Goal: Task Accomplishment & Management: Manage account settings

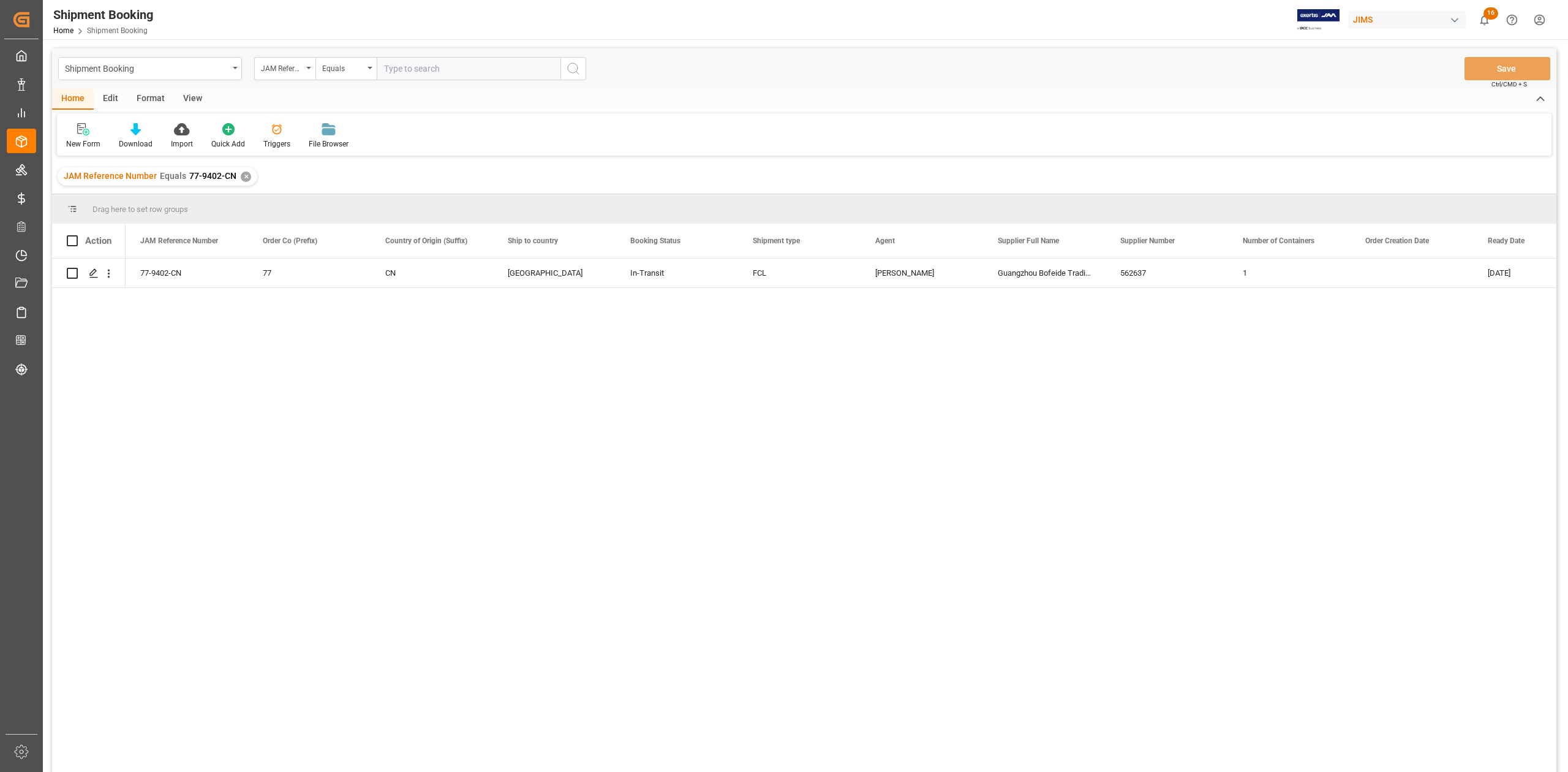
click at [244, 180] on div "✕" at bounding box center [246, 177] width 11 height 11
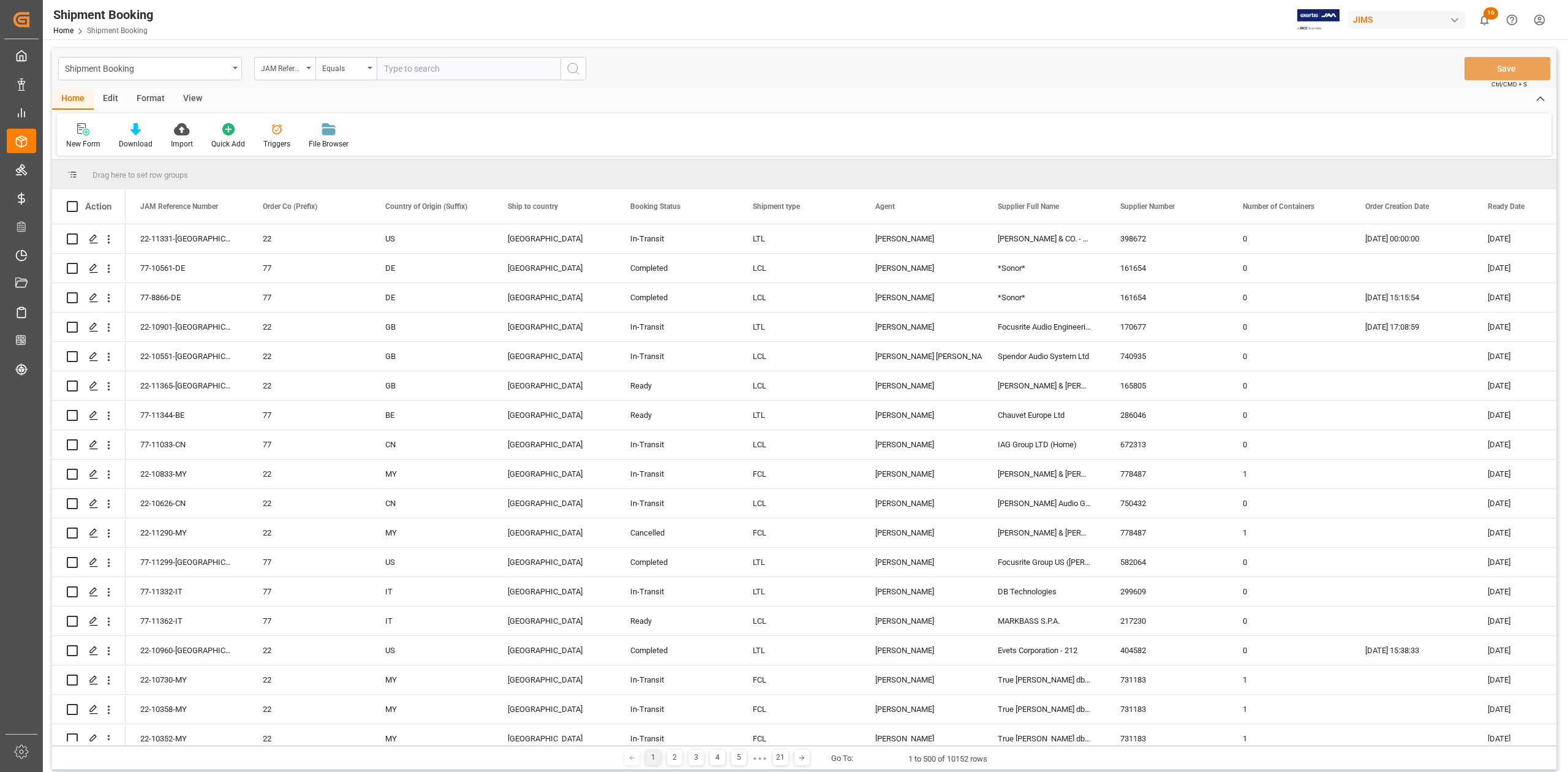
click at [403, 67] on input "text" at bounding box center [468, 68] width 184 height 23
paste input "77-11025-ID"
type input "77-11025-ID"
click at [569, 69] on icon "search button" at bounding box center [572, 68] width 15 height 15
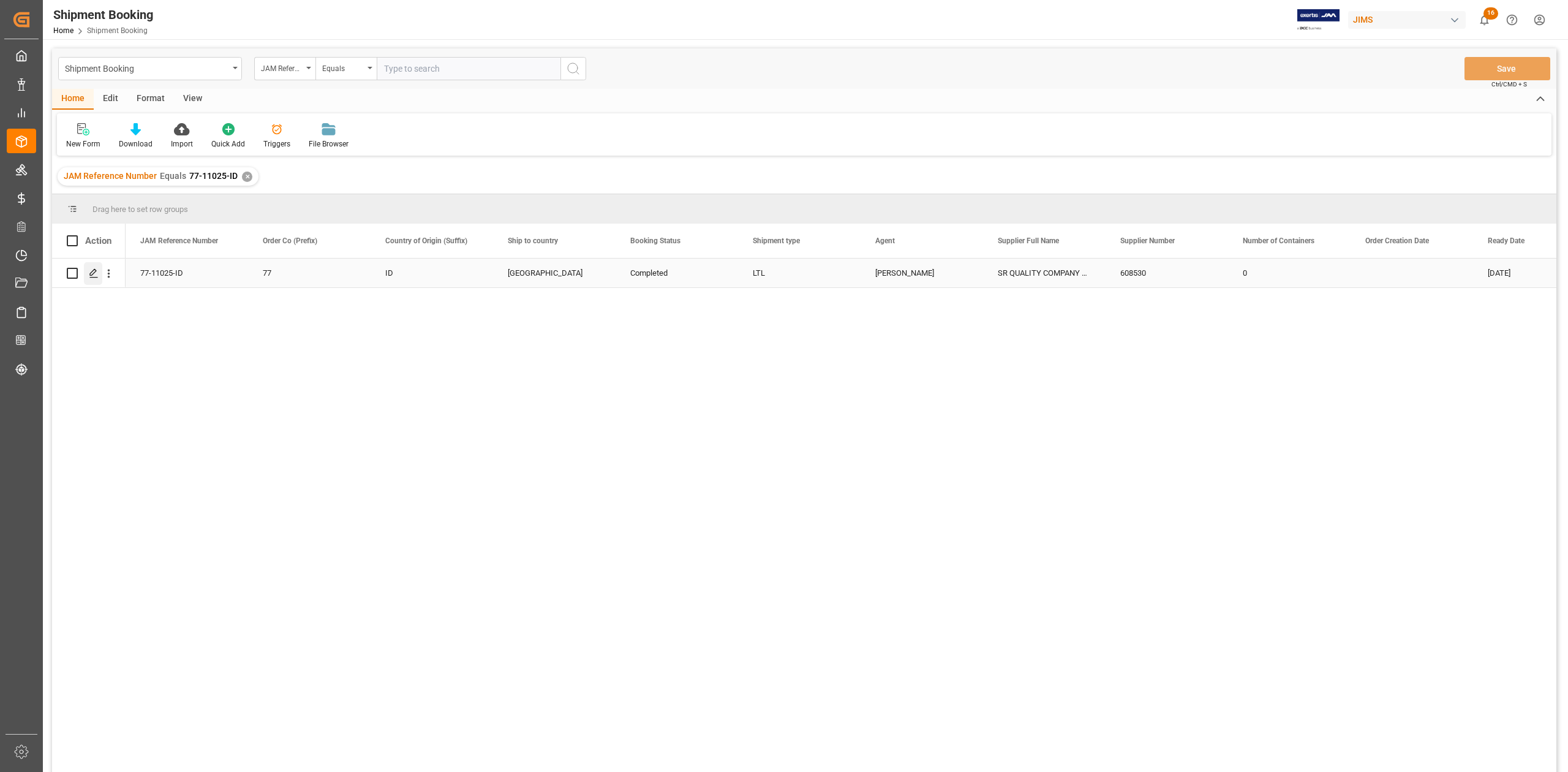
click at [96, 274] on icon "Press SPACE to select this row." at bounding box center [93, 273] width 10 height 10
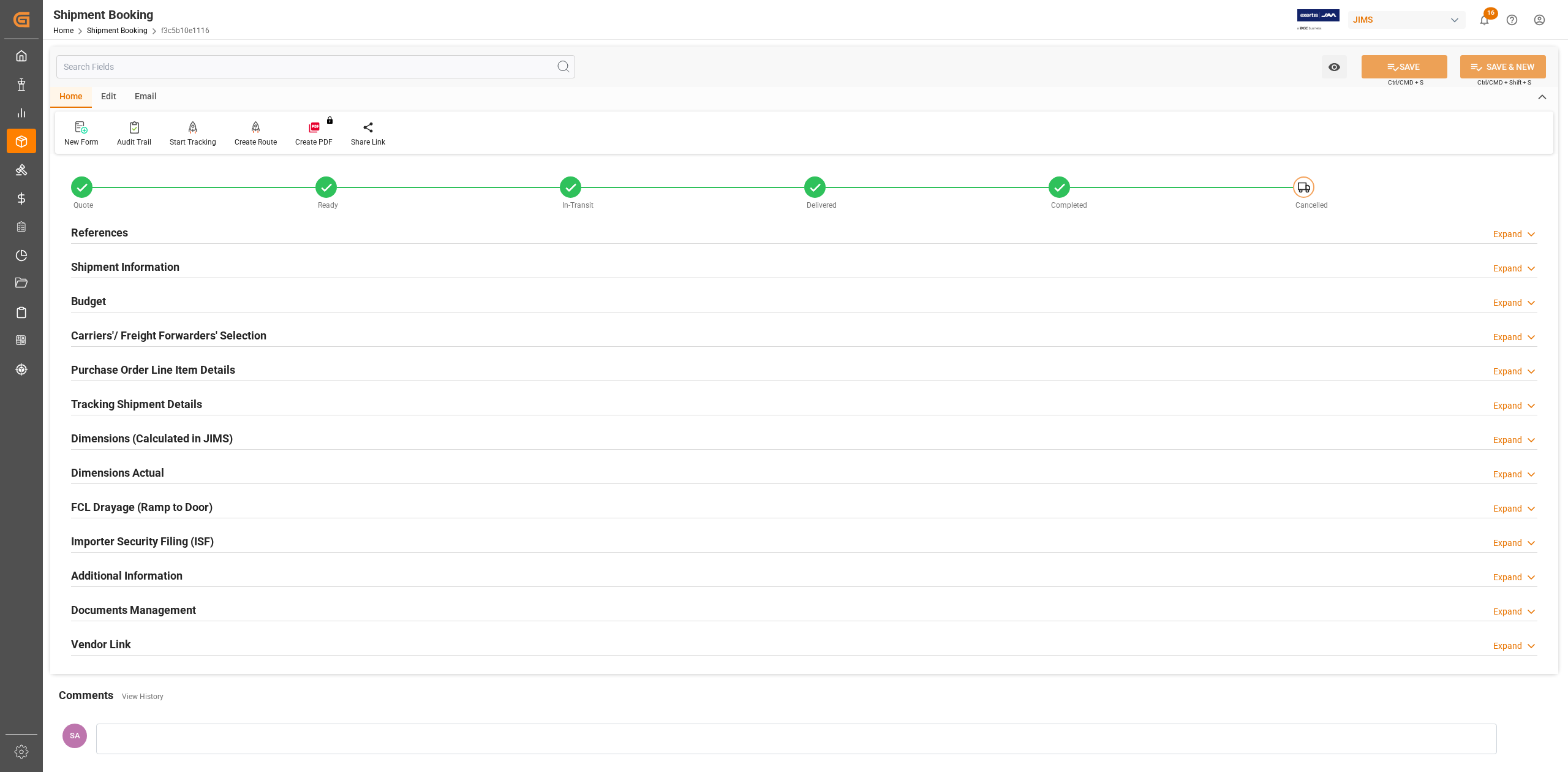
drag, startPoint x: 97, startPoint y: 301, endPoint x: 104, endPoint y: 303, distance: 7.3
click at [97, 301] on h2 "Budget" at bounding box center [89, 301] width 35 height 17
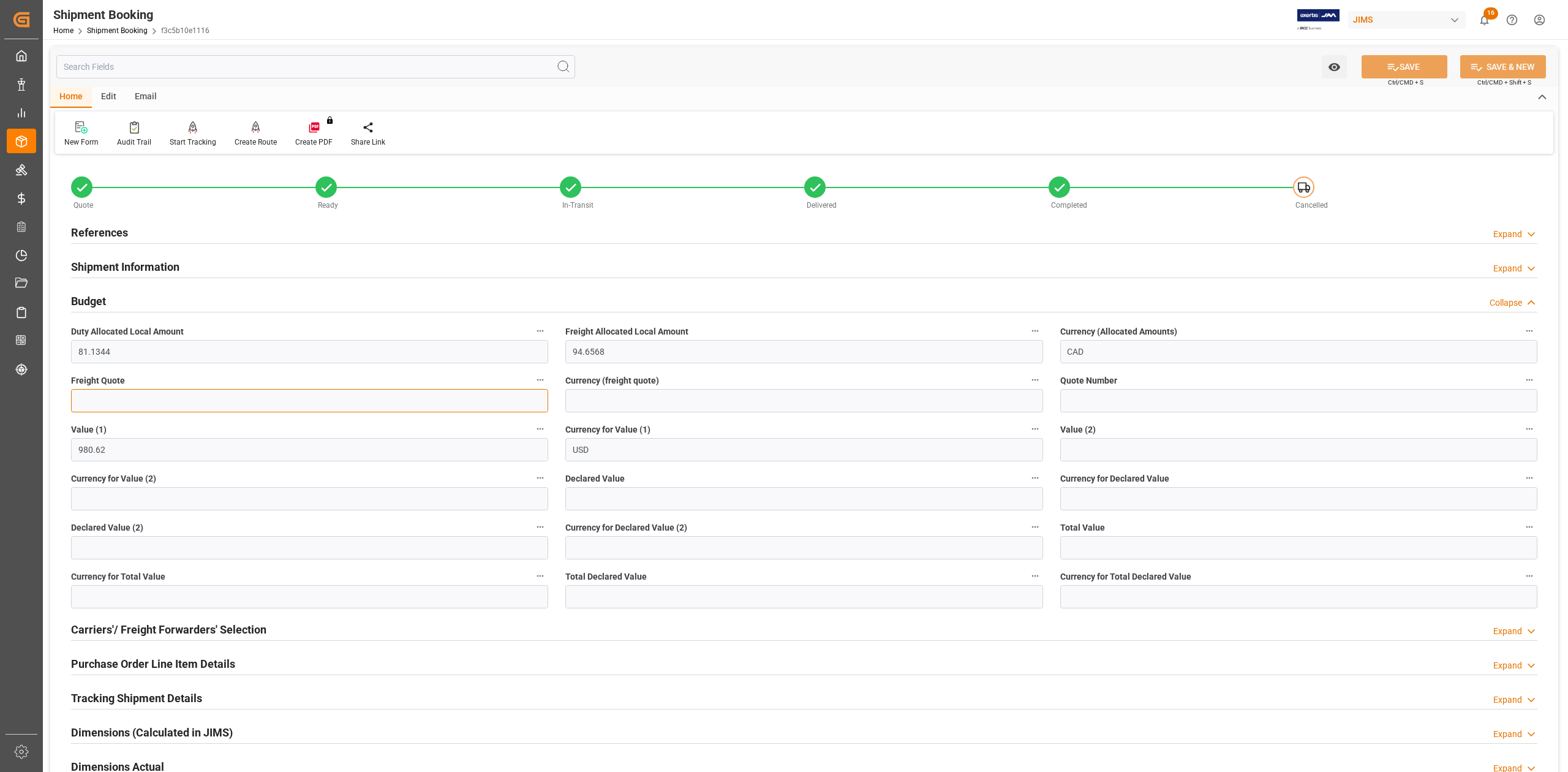
click at [145, 407] on input "text" at bounding box center [310, 400] width 477 height 23
type input "120"
click at [86, 234] on h2 "References" at bounding box center [100, 232] width 57 height 17
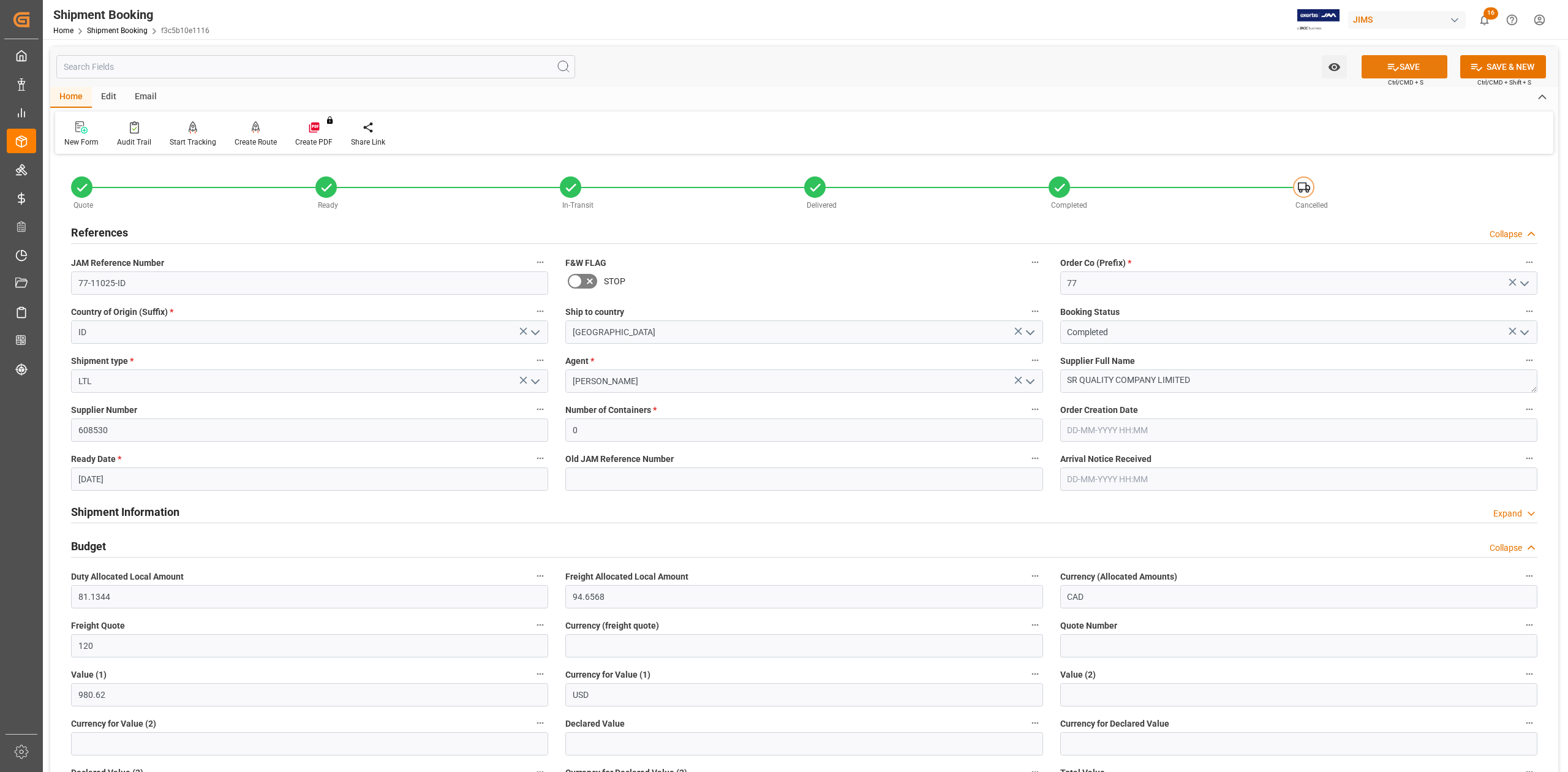
click at [1406, 71] on button "SAVE" at bounding box center [1404, 67] width 86 height 23
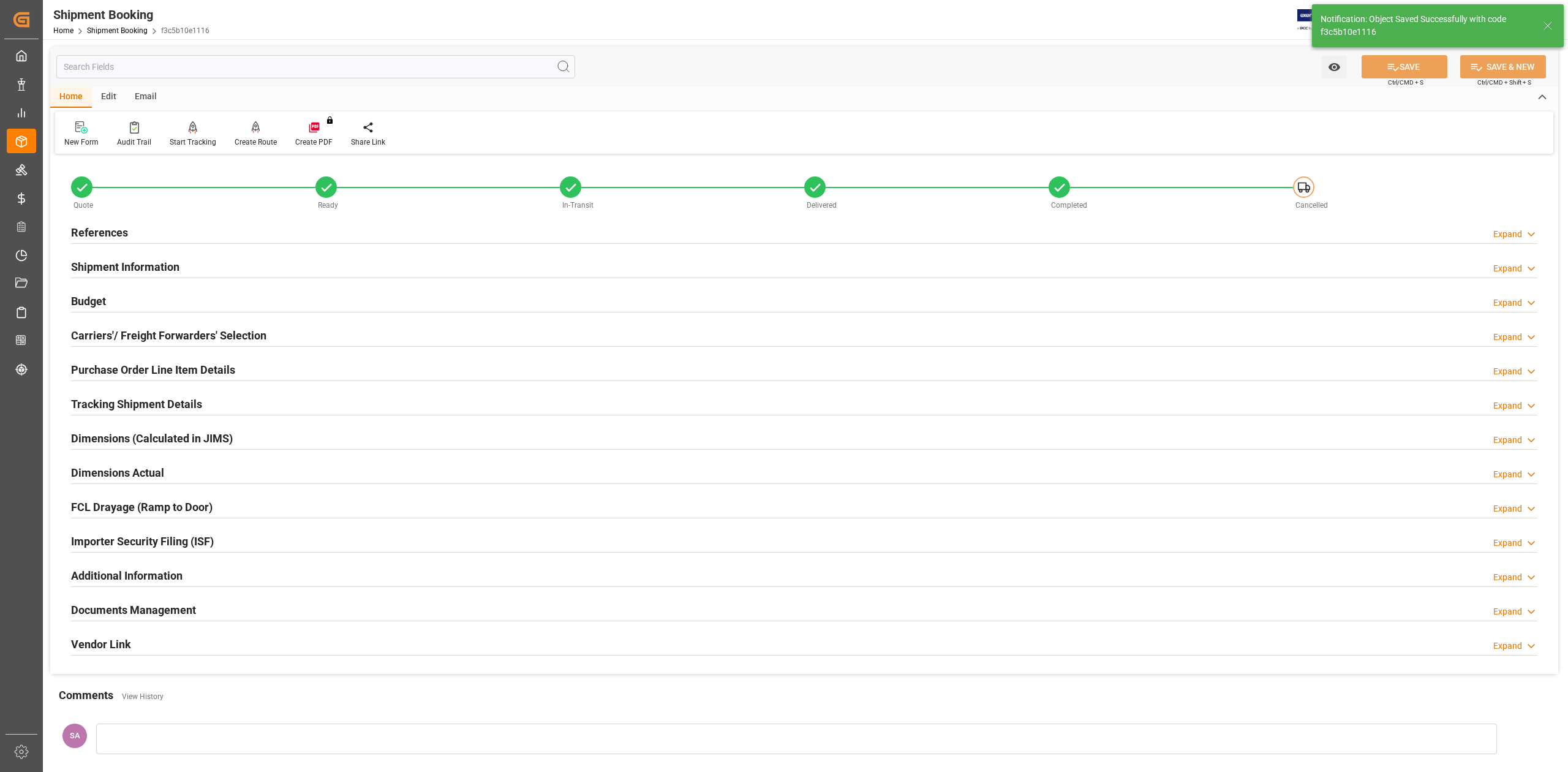
click at [100, 366] on h2 "Purchase Order Line Item Details" at bounding box center [153, 370] width 164 height 17
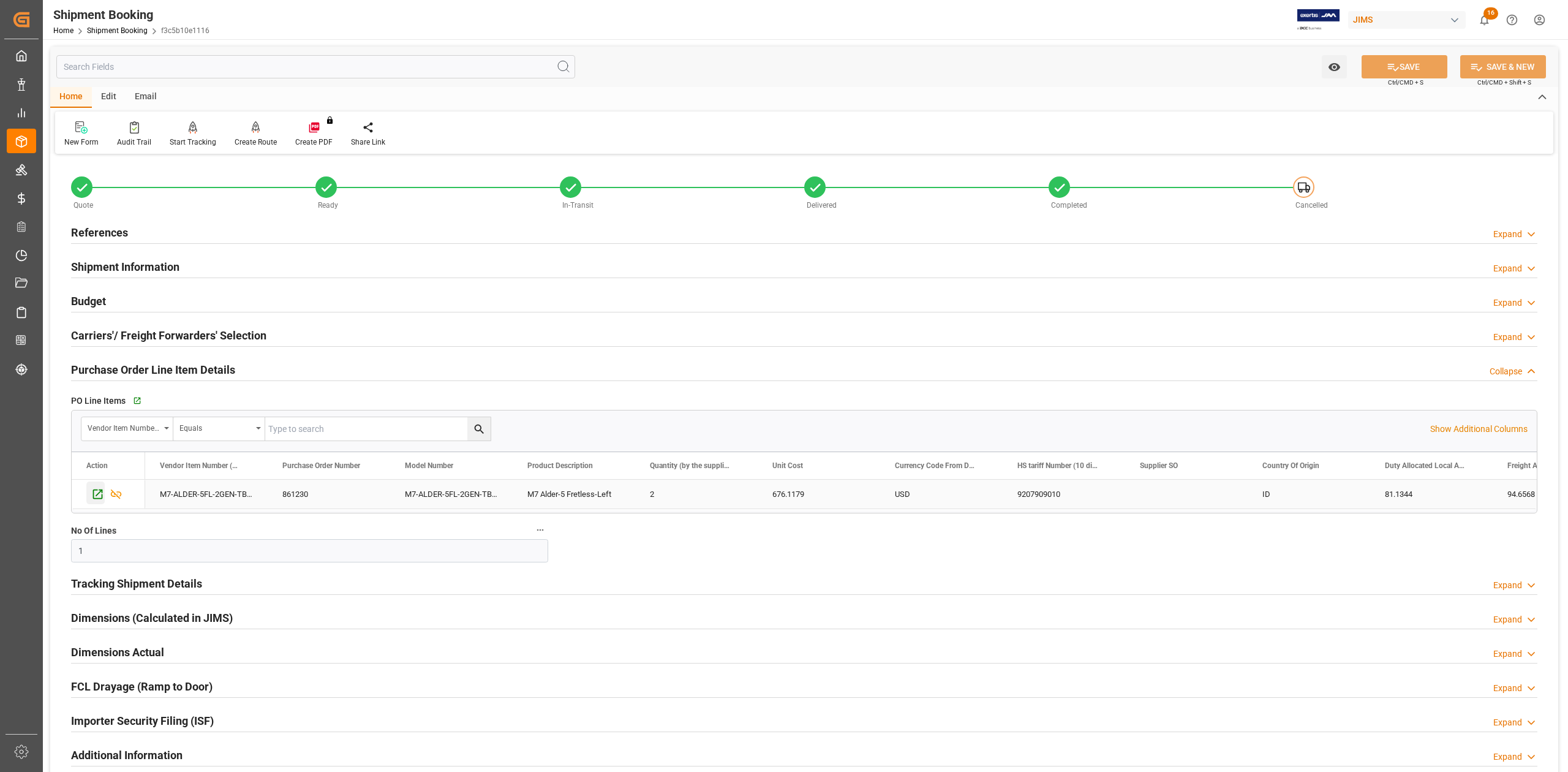
click at [99, 494] on icon "Press SPACE to select this row." at bounding box center [97, 494] width 10 height 10
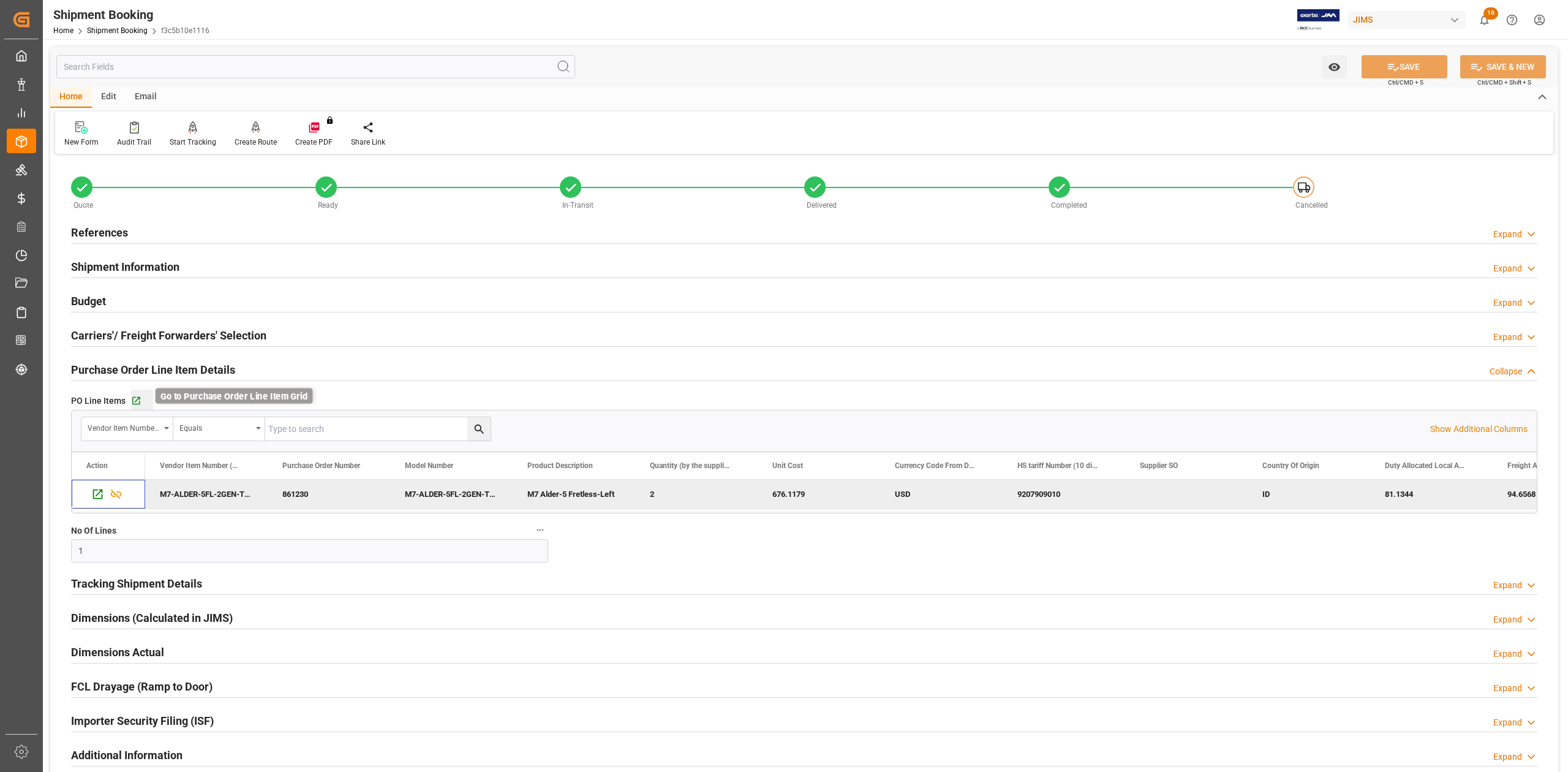
click at [139, 403] on icon "button" at bounding box center [136, 401] width 11 height 11
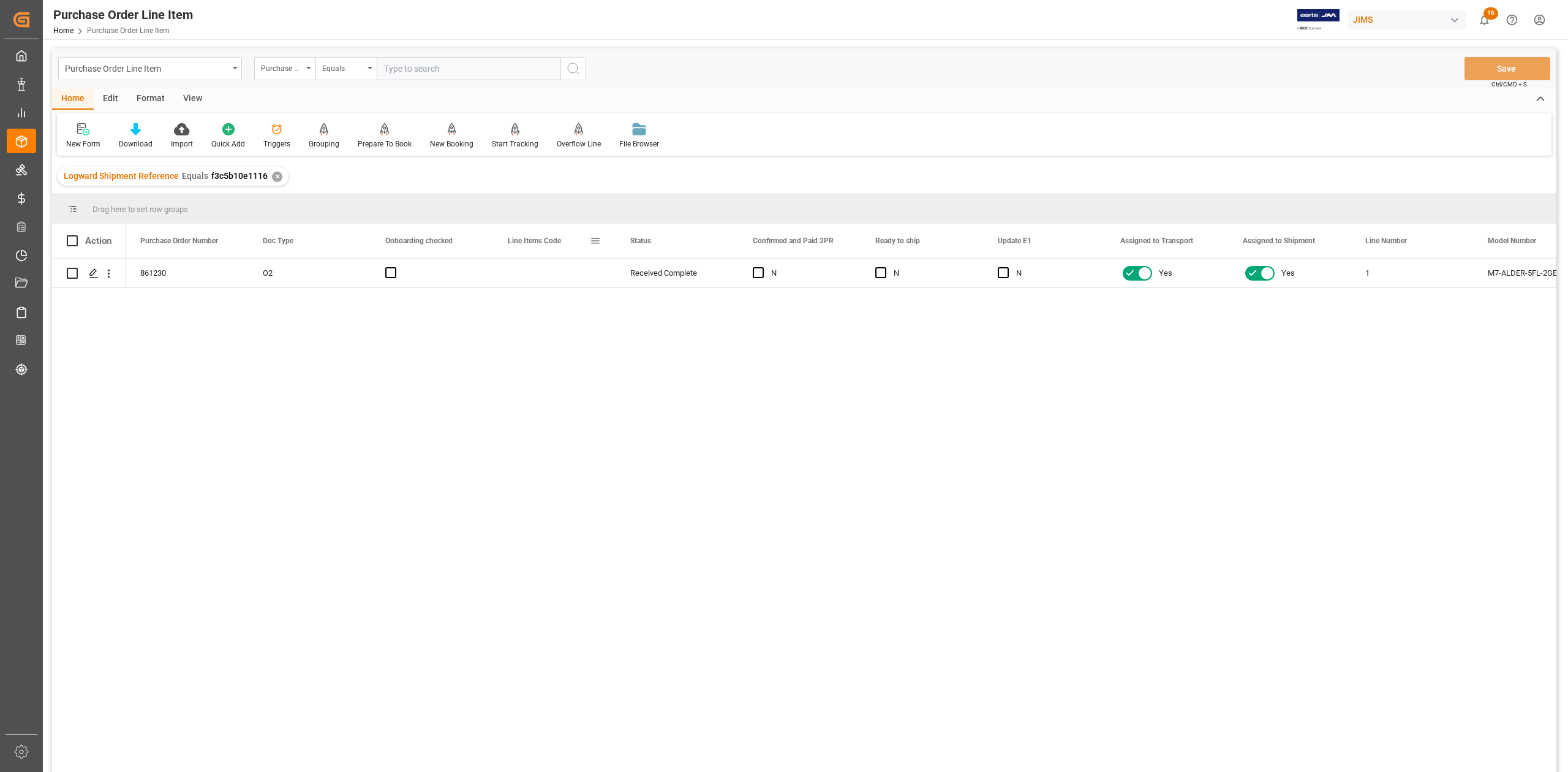
click at [601, 239] on div "Line Items Code" at bounding box center [554, 241] width 123 height 34
click at [598, 241] on span at bounding box center [595, 241] width 11 height 11
click at [712, 244] on span "columns" at bounding box center [709, 242] width 11 height 11
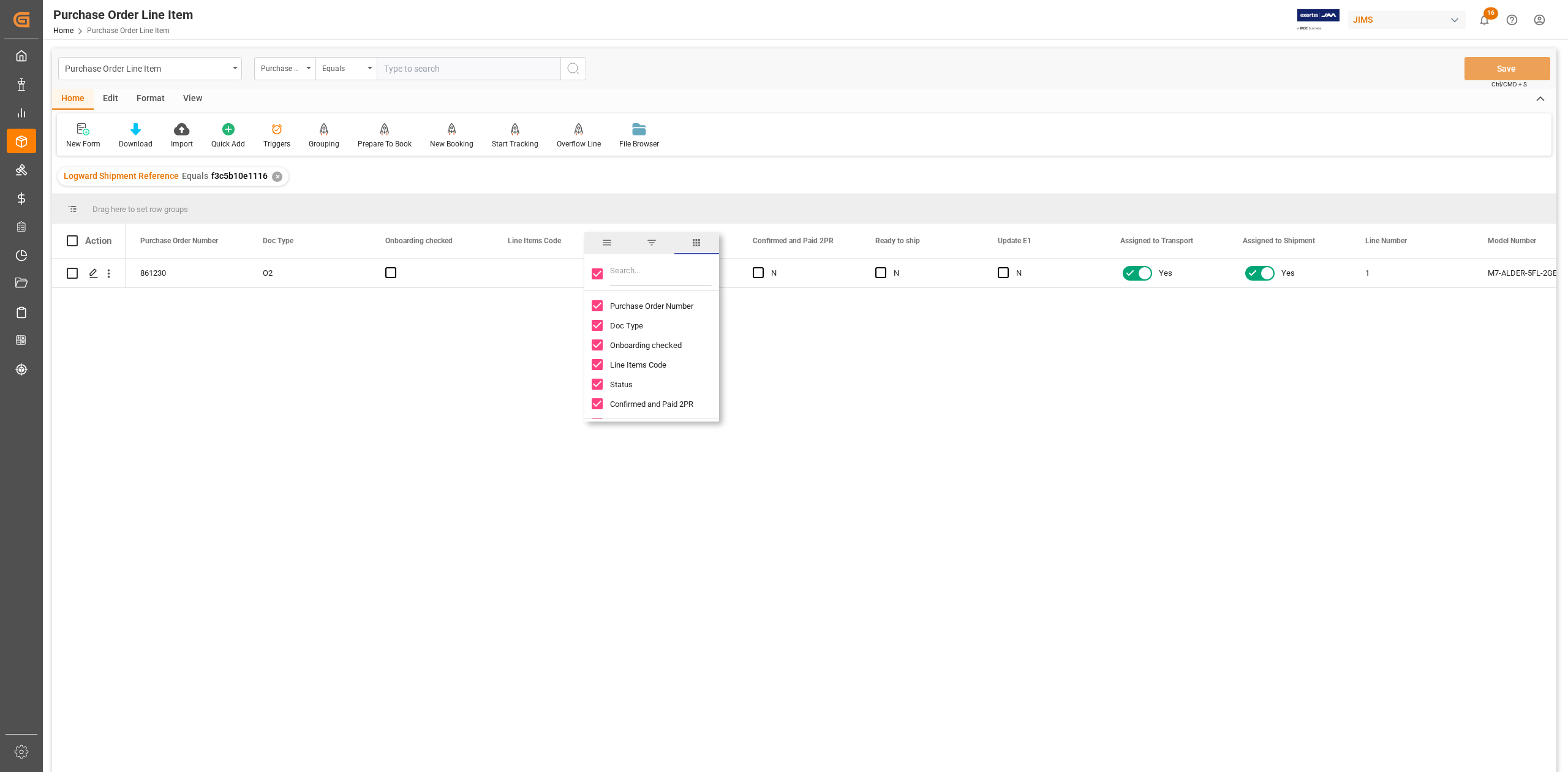
click at [648, 280] on input "Filter Columns Input" at bounding box center [661, 274] width 102 height 25
type input "d"
type input "inco"
click at [595, 267] on div "inco" at bounding box center [651, 274] width 135 height 34
click at [595, 273] on input "Toggle Select All Columns" at bounding box center [597, 274] width 11 height 11
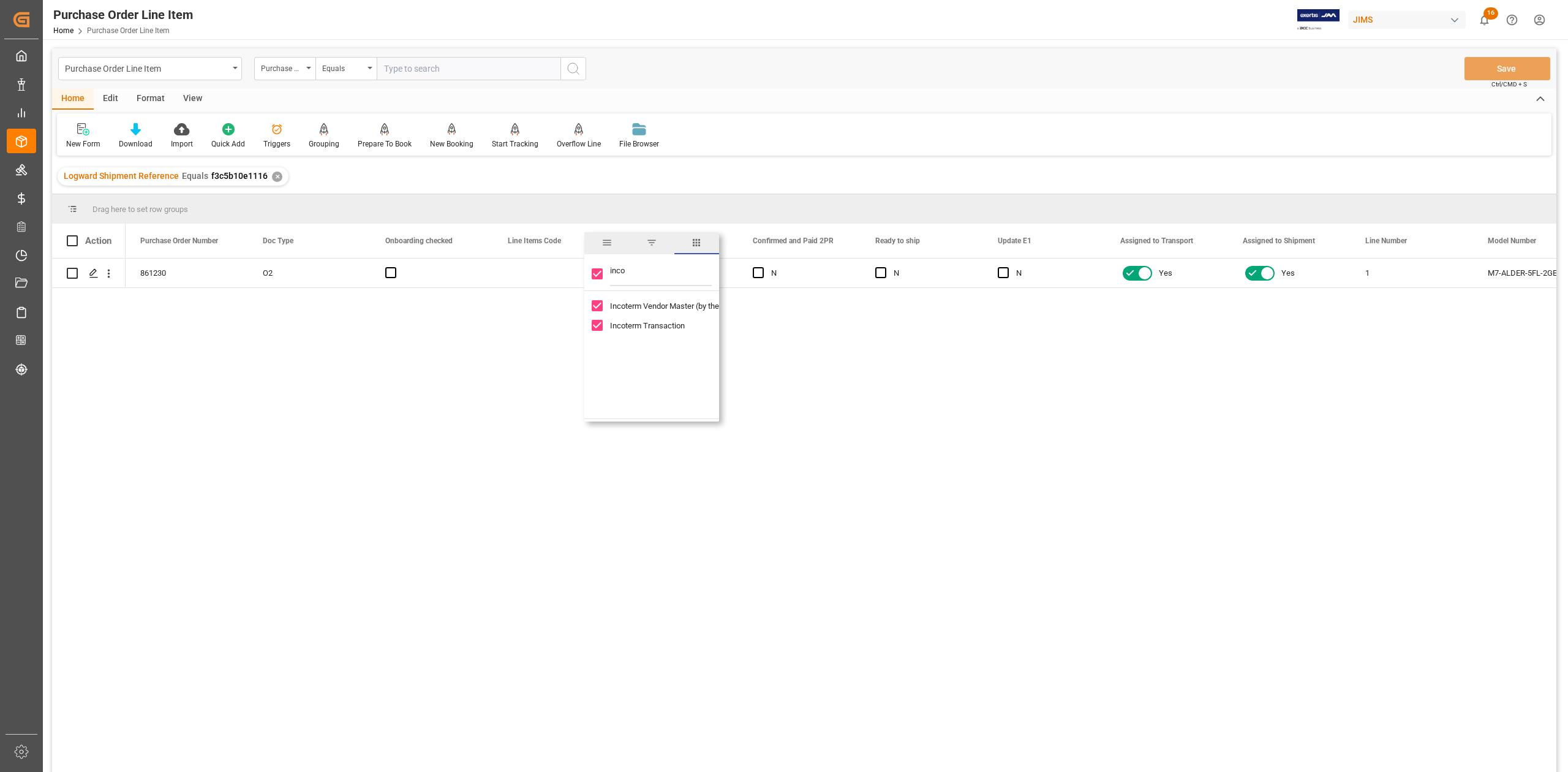
checkbox input "false"
click at [595, 312] on div "Incoterm Vendor Master (by the supplier)" at bounding box center [659, 306] width 135 height 20
click at [595, 307] on input "Incoterm Vendor Master (by the supplier) column toggle visibility (hidden)" at bounding box center [597, 306] width 11 height 11
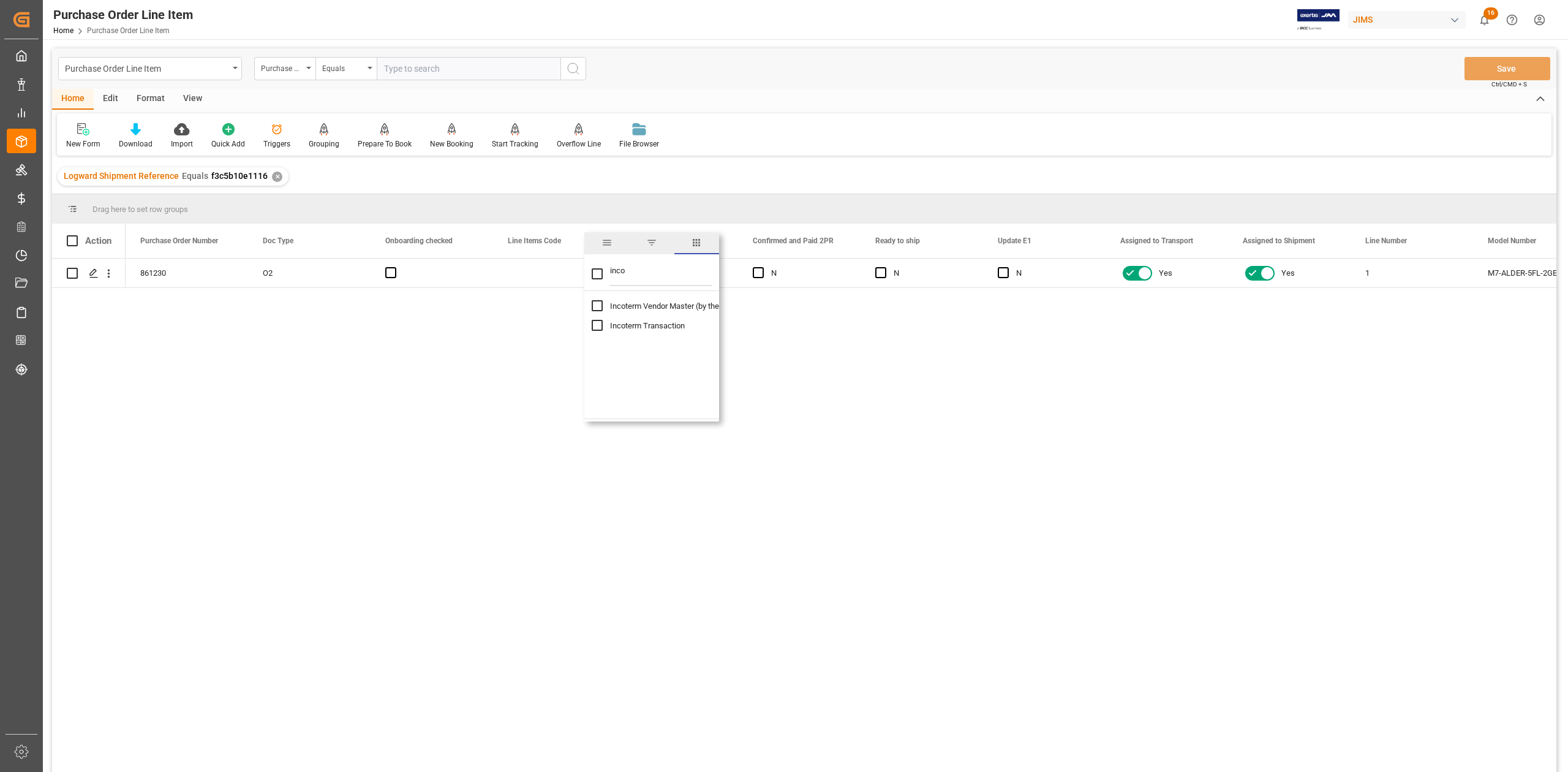
checkbox input "true"
checkbox input "false"
click at [594, 329] on input "Incoterm Transaction column toggle visibility (hidden)" at bounding box center [597, 325] width 11 height 11
checkbox input "true"
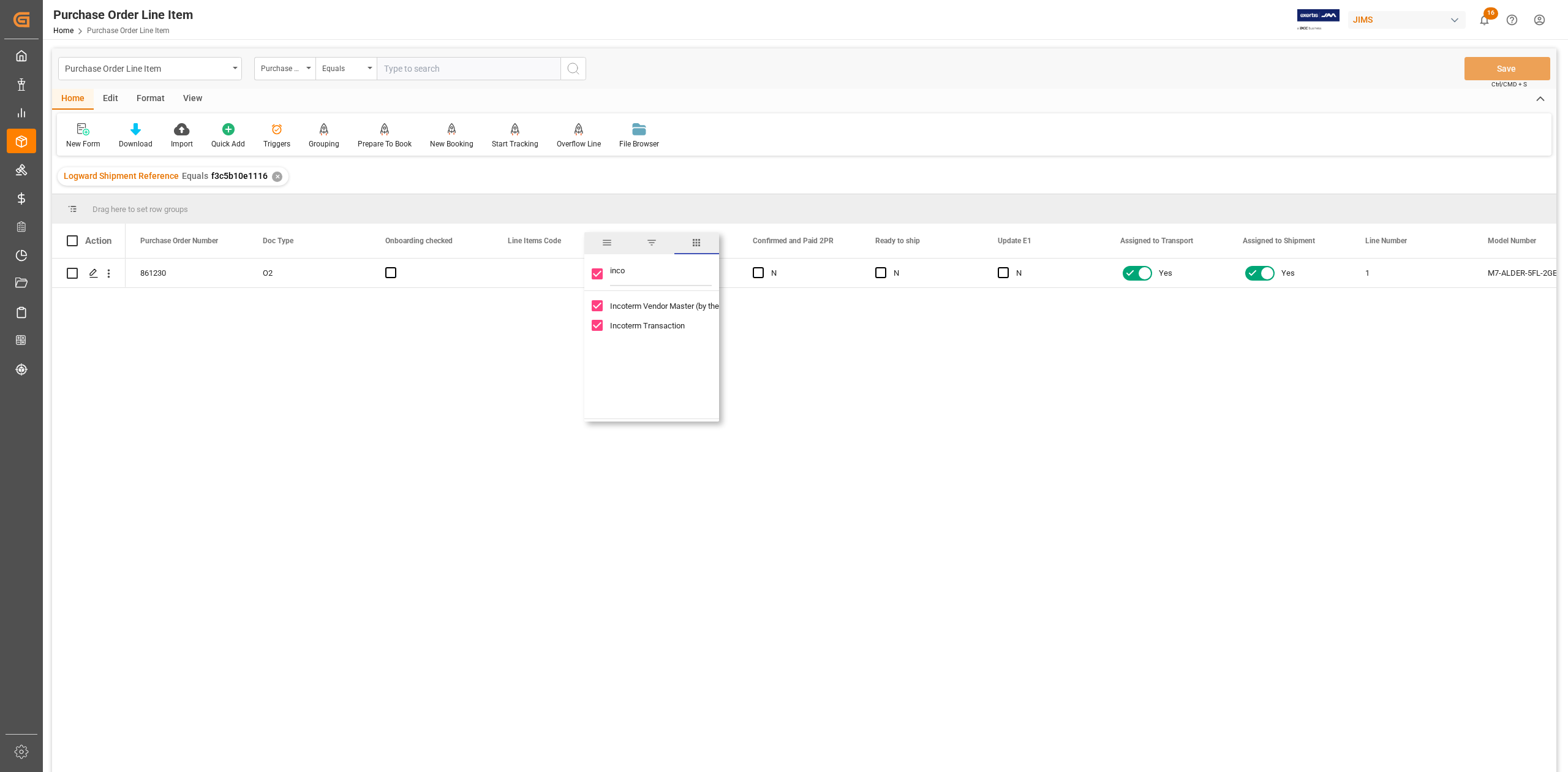
click at [517, 393] on div "861230 O2 Received Complete N N N Yes Yes 1 M7-ALDER-5FL-2GEN-TBL-LH 700529" at bounding box center [841, 519] width 1431 height 521
click at [595, 241] on span at bounding box center [595, 241] width 11 height 11
click at [598, 273] on input "Toggle Select All Columns" at bounding box center [597, 274] width 11 height 11
checkbox input "false"
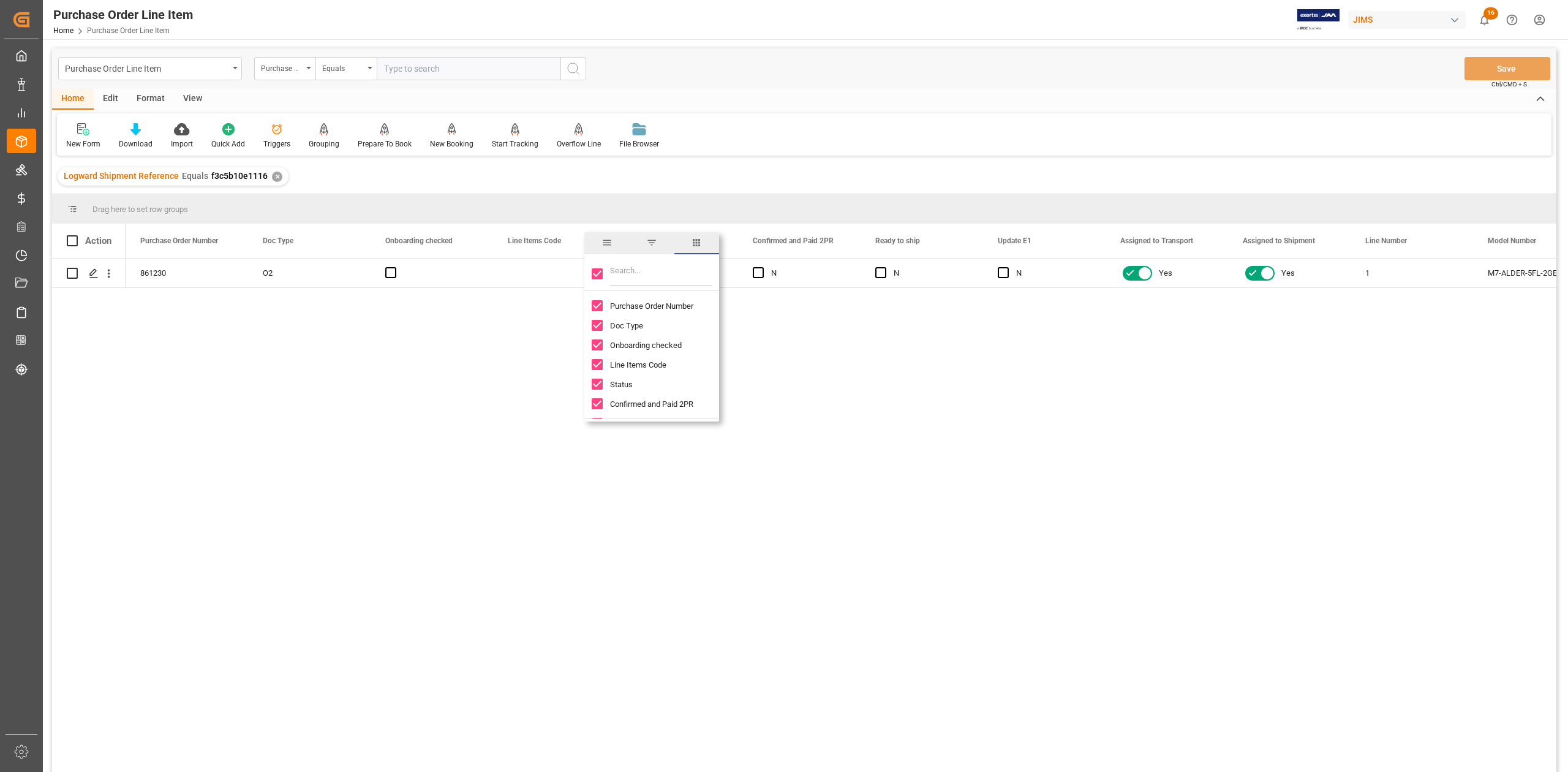
checkbox input "false"
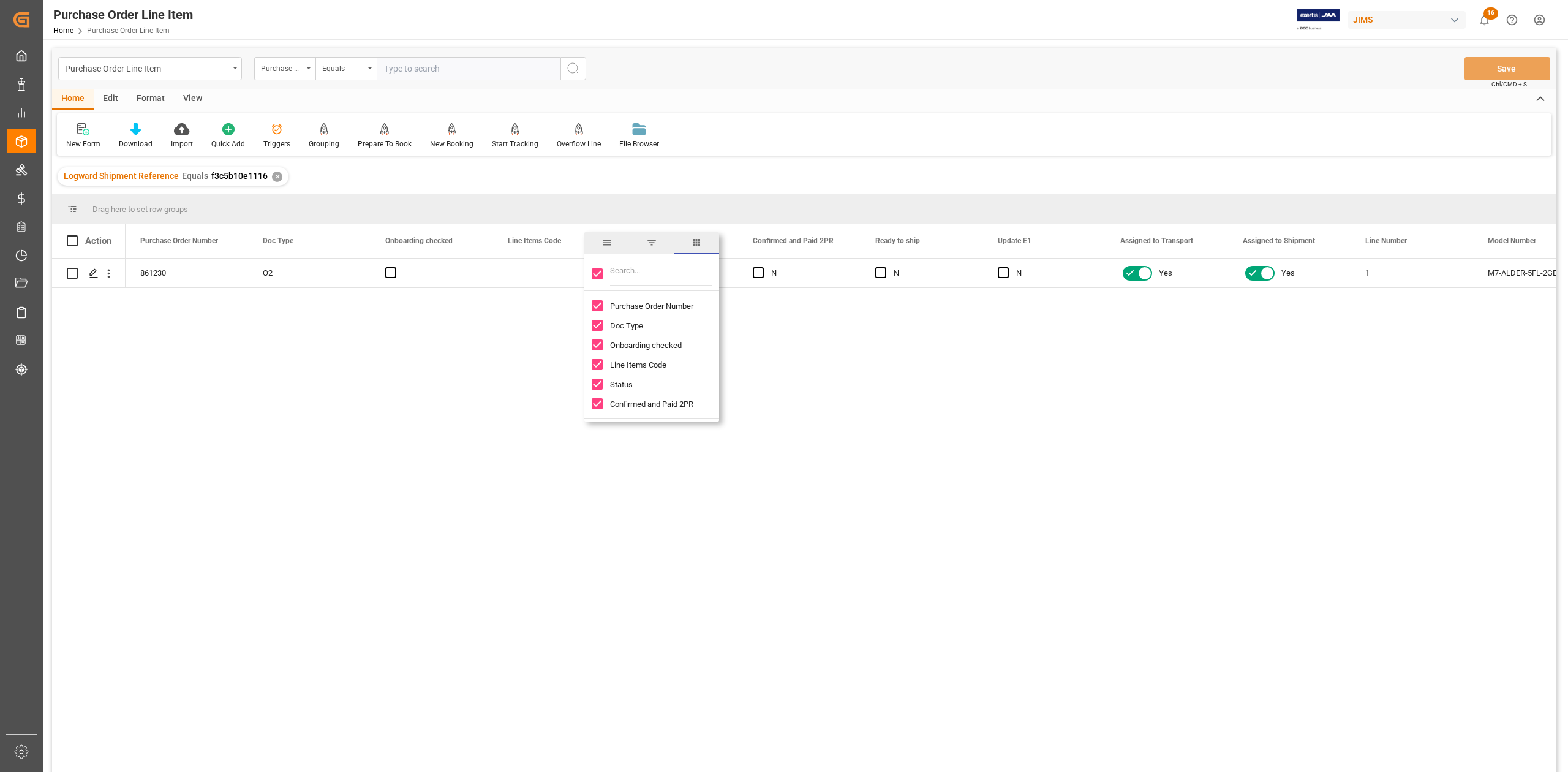
checkbox input "false"
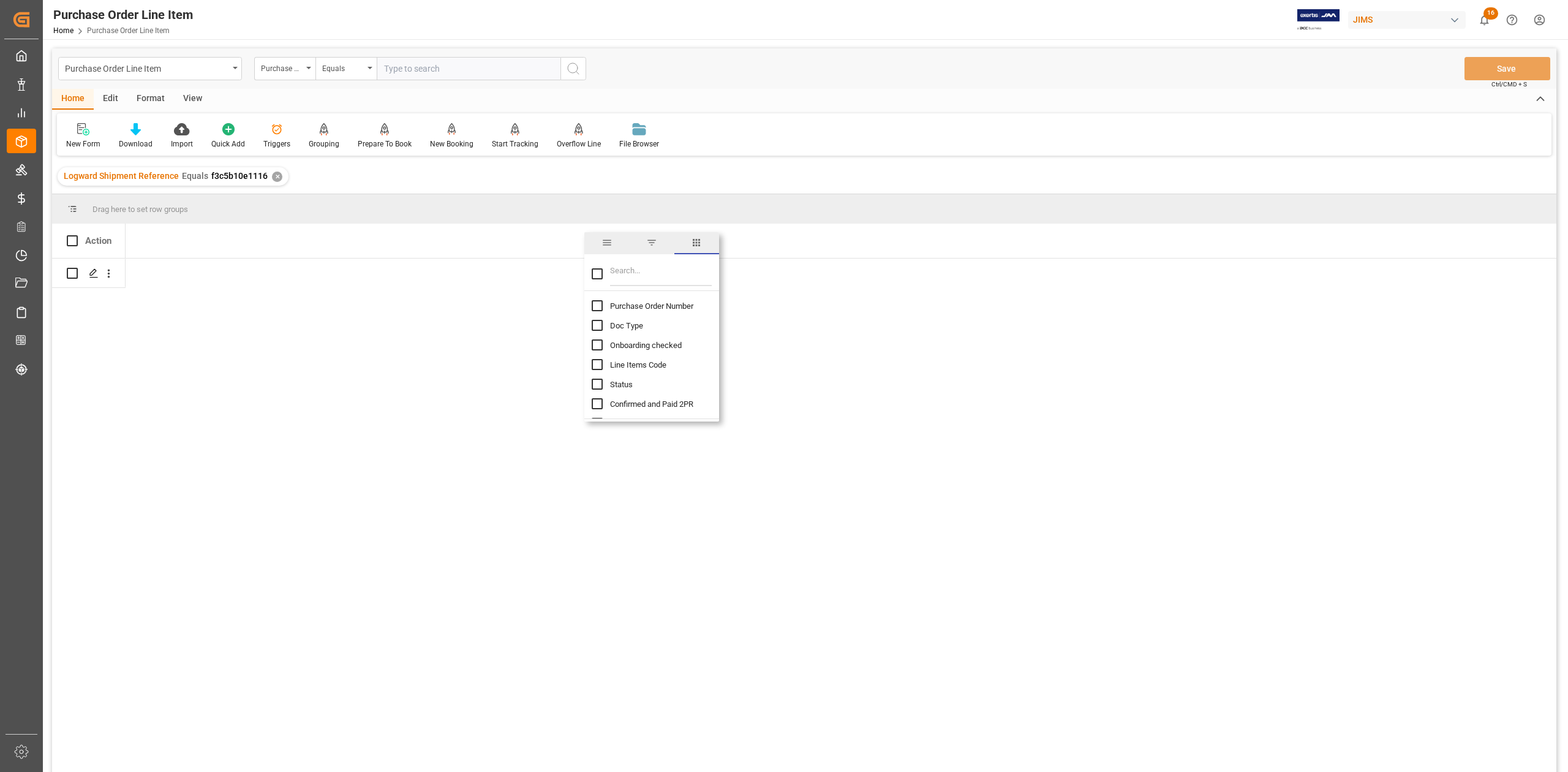
click at [626, 277] on input "Filter Columns Input" at bounding box center [661, 274] width 102 height 25
type input "incoter"
click at [629, 312] on div "Incoterm Vendor Master (by the supplier)" at bounding box center [659, 306] width 135 height 20
click at [628, 307] on span "Incoterm Vendor Master (by the supplier)" at bounding box center [681, 306] width 142 height 9
checkbox input "false"
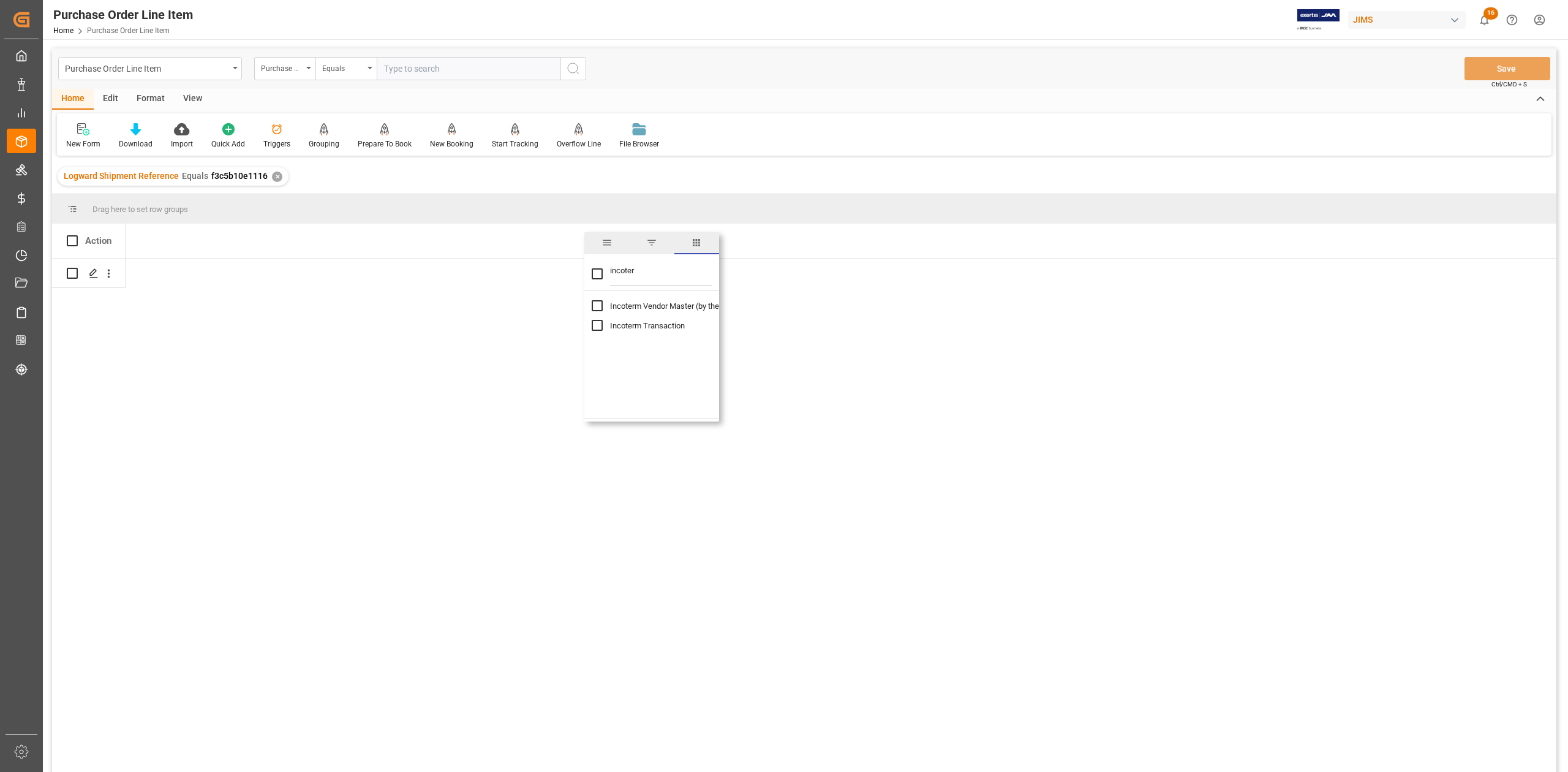
checkbox input "true"
click at [621, 324] on span "Incoterm Transaction" at bounding box center [647, 326] width 74 height 9
checkbox input "true"
drag, startPoint x: 363, startPoint y: 381, endPoint x: 251, endPoint y: 311, distance: 132.1
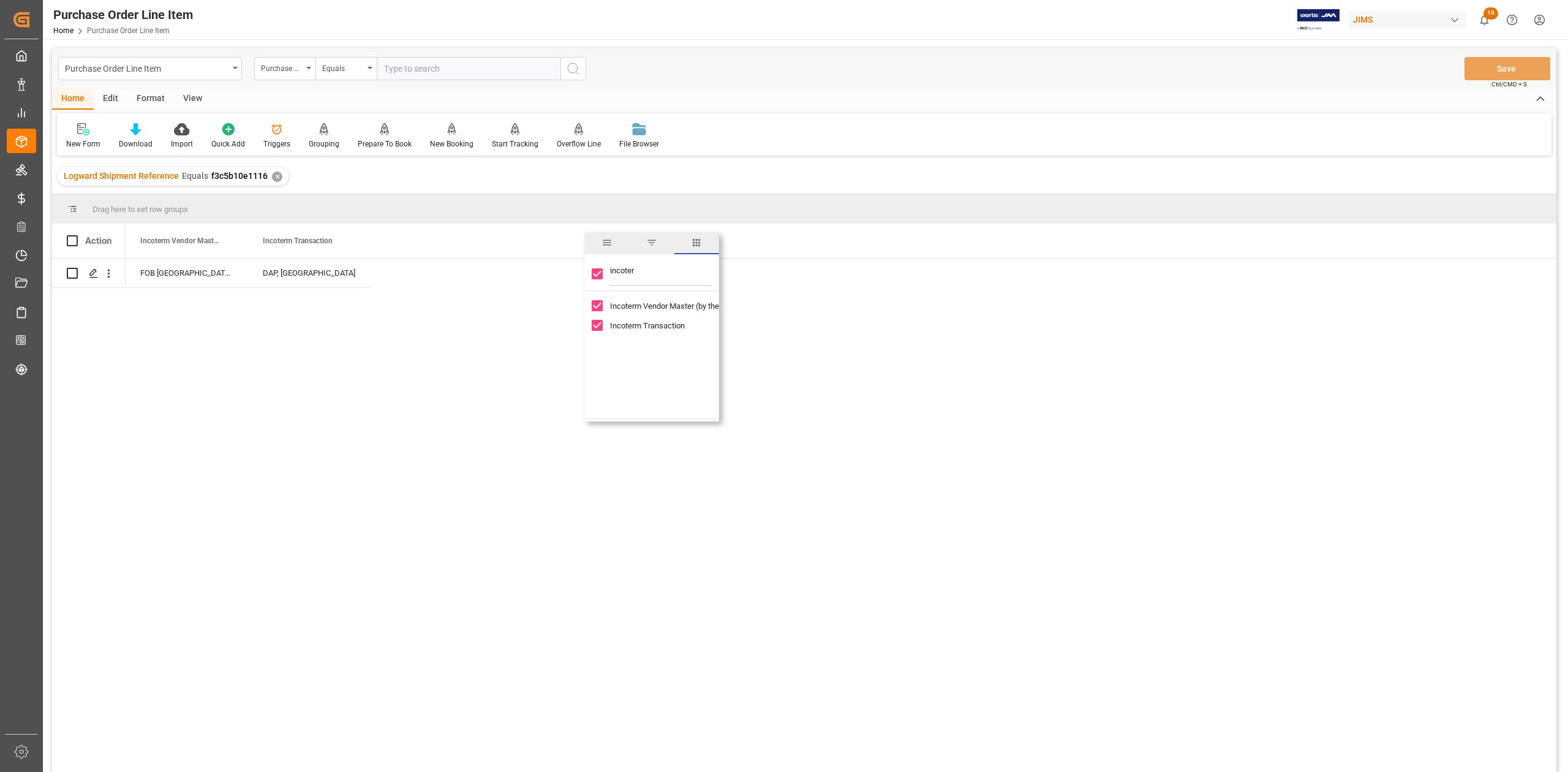
click at [362, 379] on div "FOB Jakarta ID DAP, Montreal" at bounding box center [841, 519] width 1431 height 521
click at [179, 276] on div "FOB [GEOGRAPHIC_DATA] ID" at bounding box center [187, 273] width 123 height 29
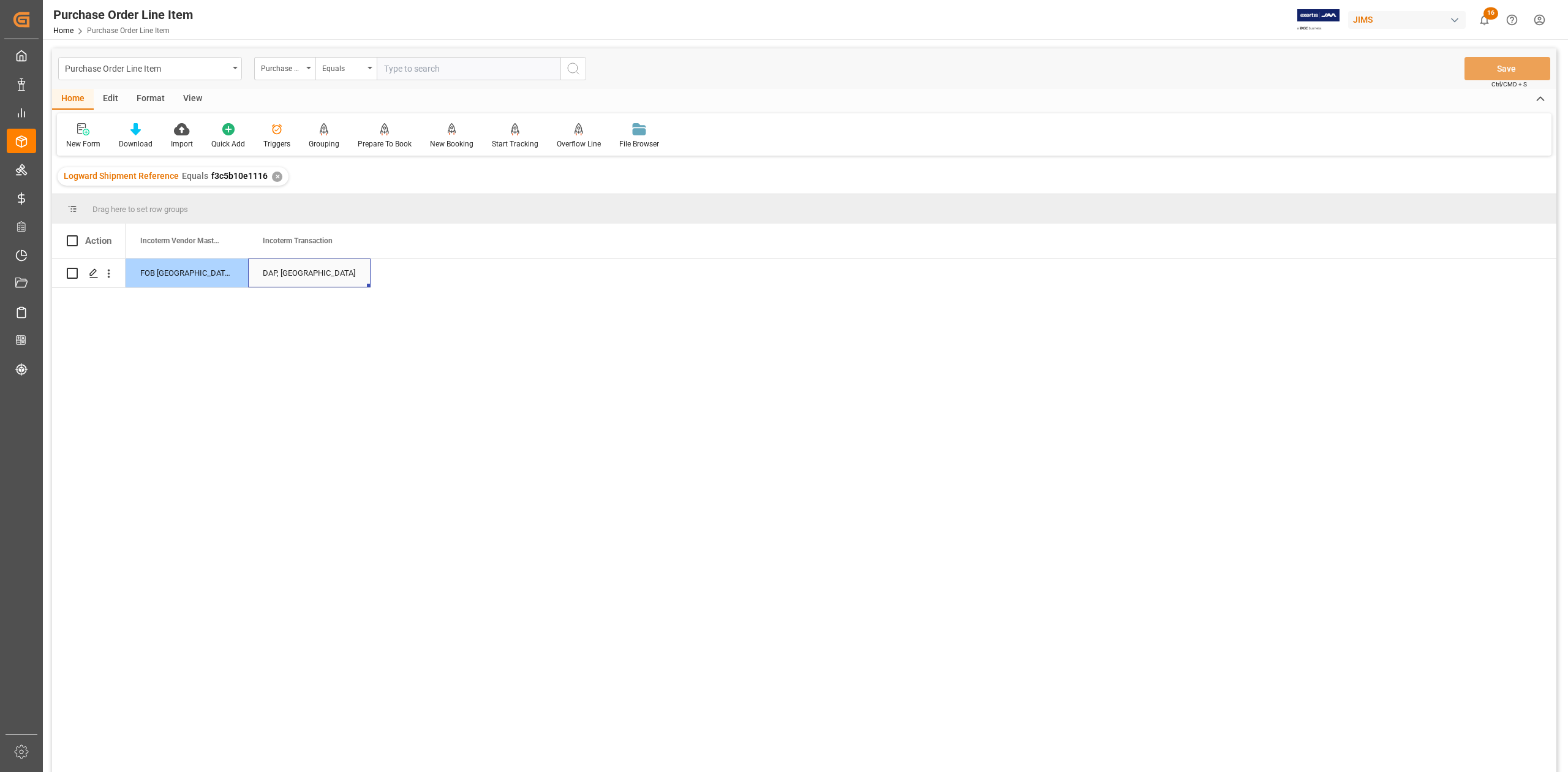
click at [313, 283] on div "DAP, [GEOGRAPHIC_DATA]" at bounding box center [310, 273] width 123 height 29
click at [1525, 68] on button "Save" at bounding box center [1507, 68] width 86 height 23
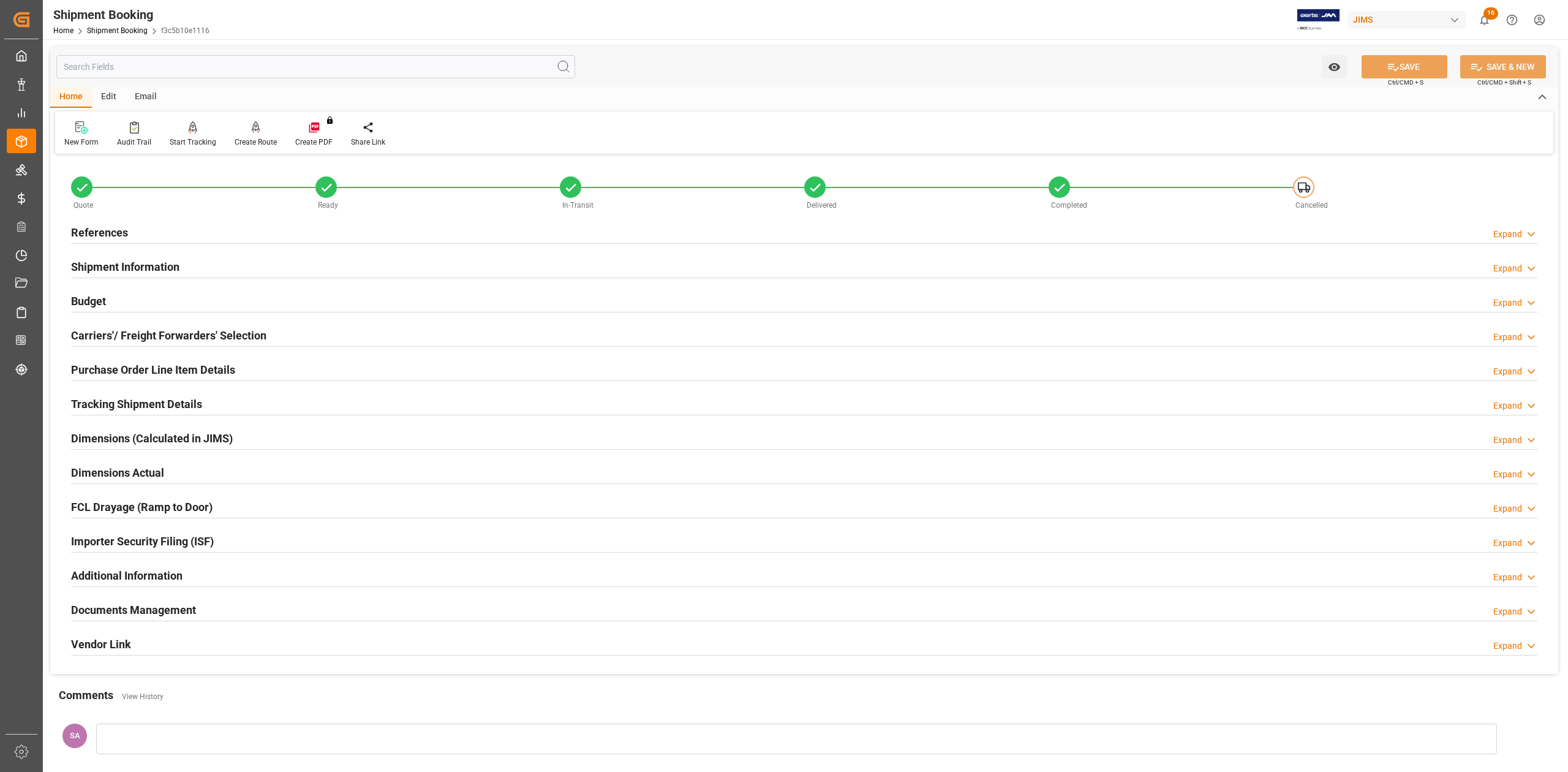
click at [145, 267] on h2 "Shipment Information" at bounding box center [125, 267] width 108 height 17
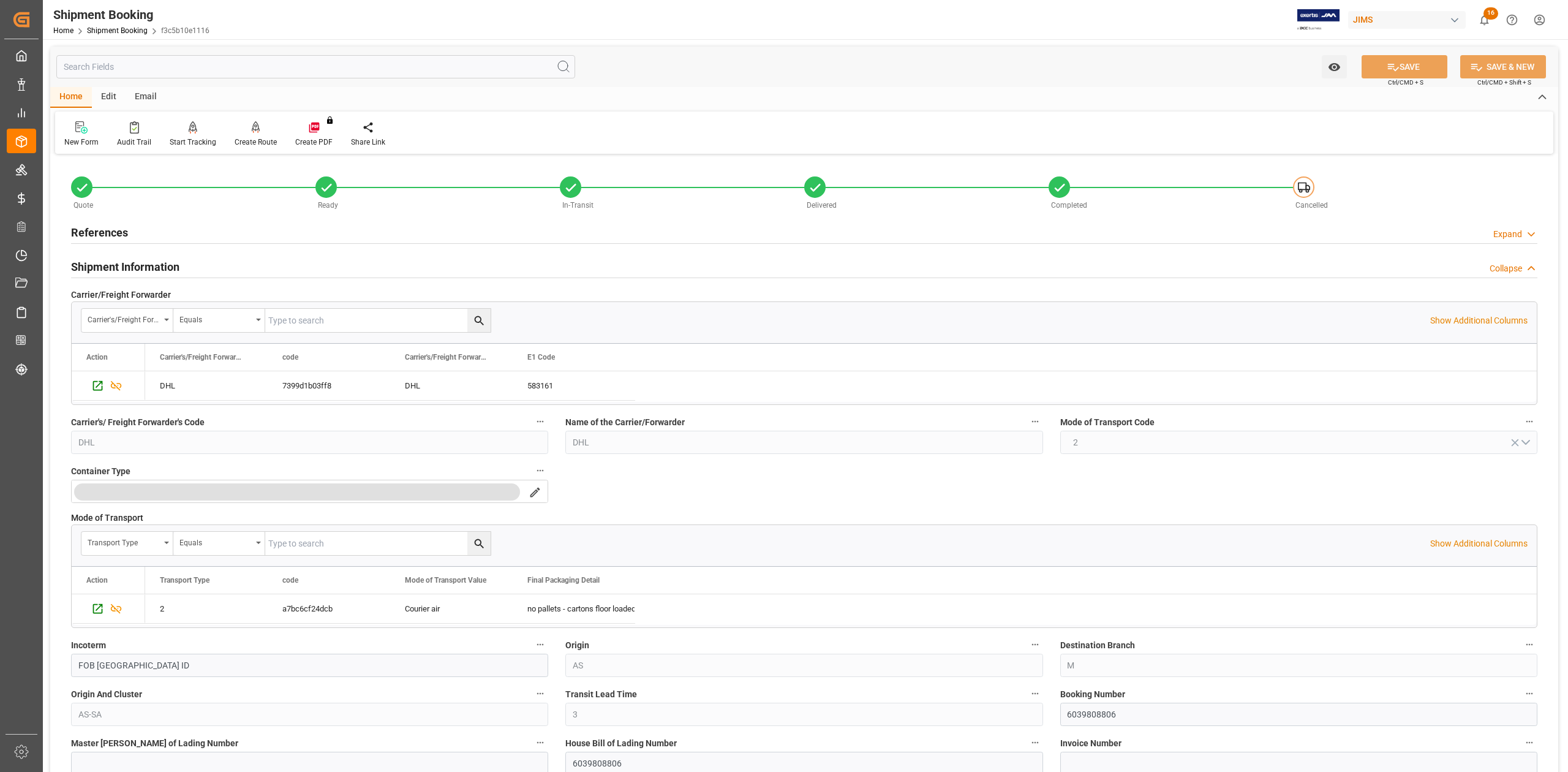
click at [143, 266] on h2 "Shipment Information" at bounding box center [125, 267] width 108 height 17
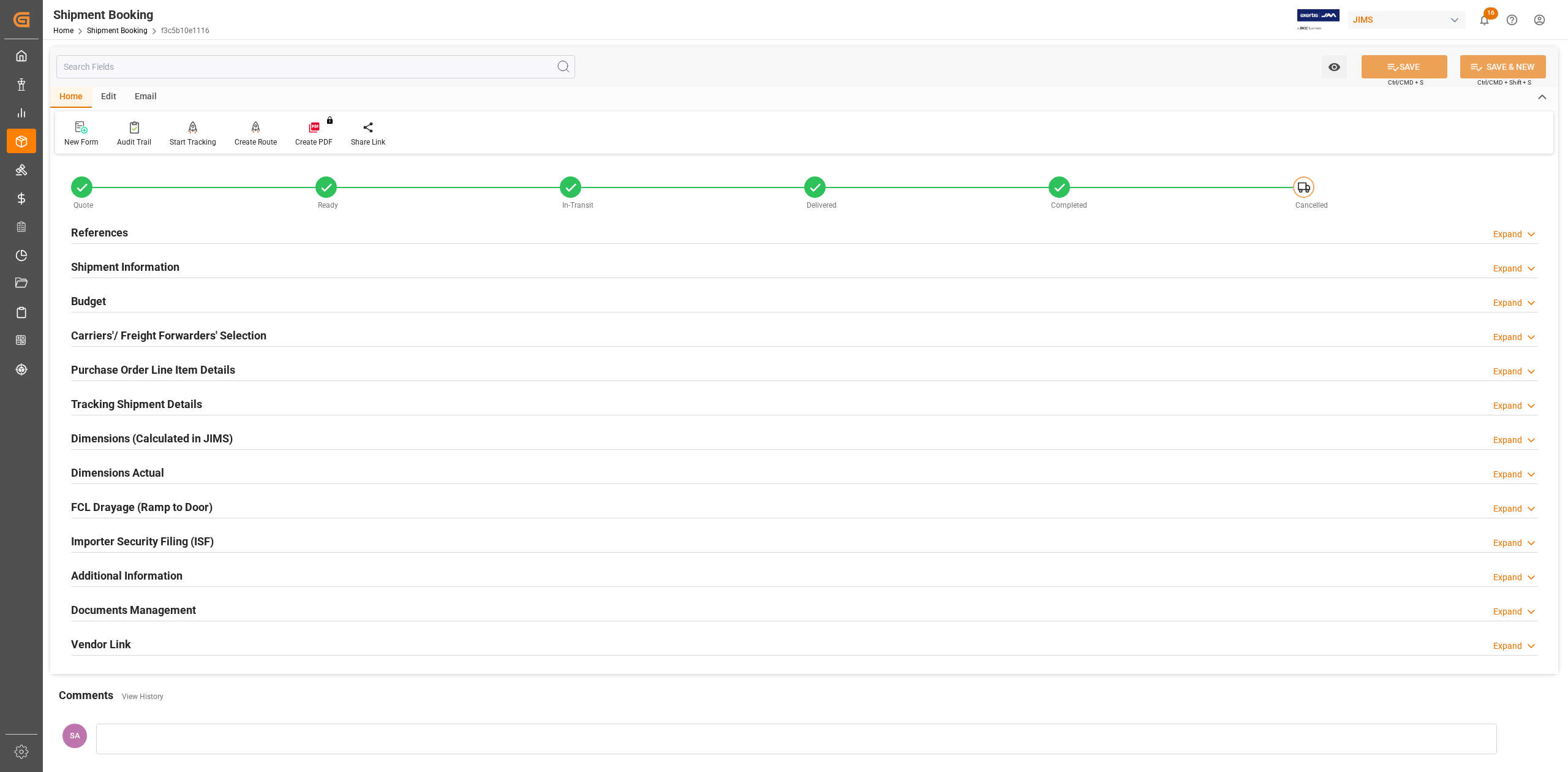
click at [143, 266] on h2 "Shipment Information" at bounding box center [125, 267] width 108 height 17
